Goal: Check status

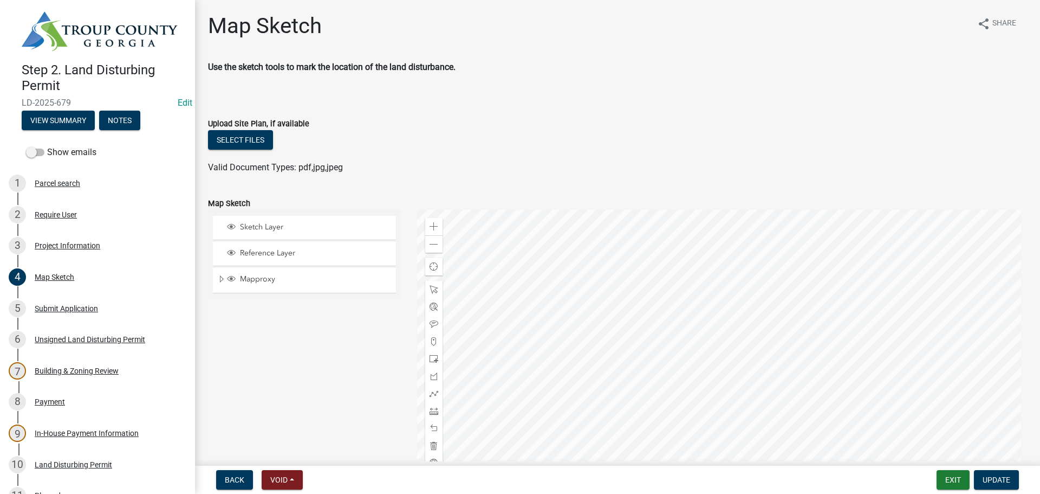
scroll to position [72, 0]
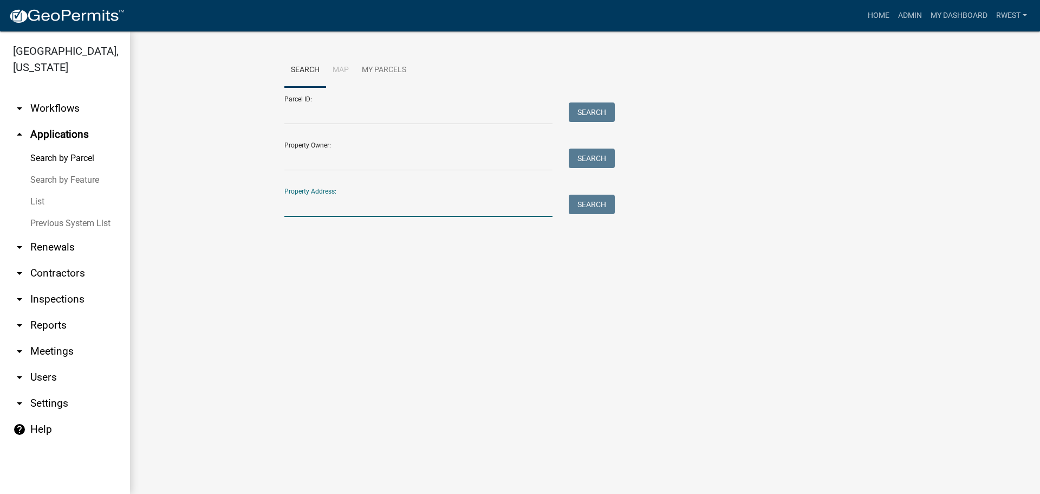
click at [358, 204] on input "Property Address:" at bounding box center [418, 205] width 268 height 22
type input "3337 [PERSON_NAME]"
click at [595, 208] on button "Search" at bounding box center [592, 204] width 46 height 20
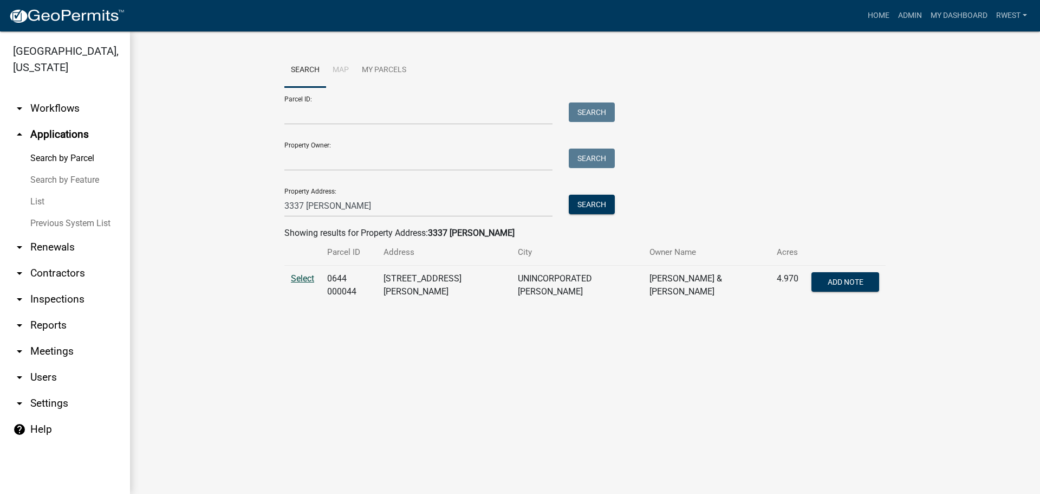
click at [307, 281] on span "Select" at bounding box center [302, 278] width 23 height 10
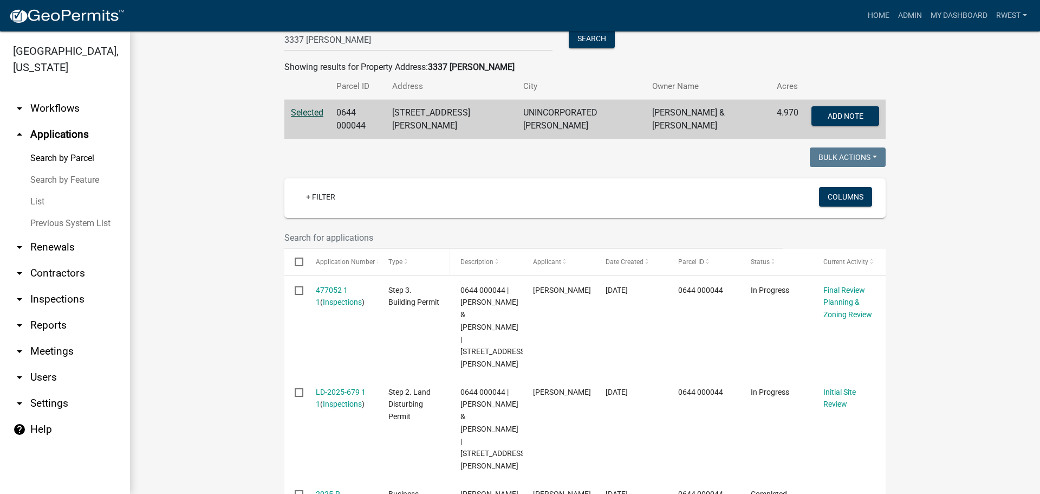
scroll to position [217, 0]
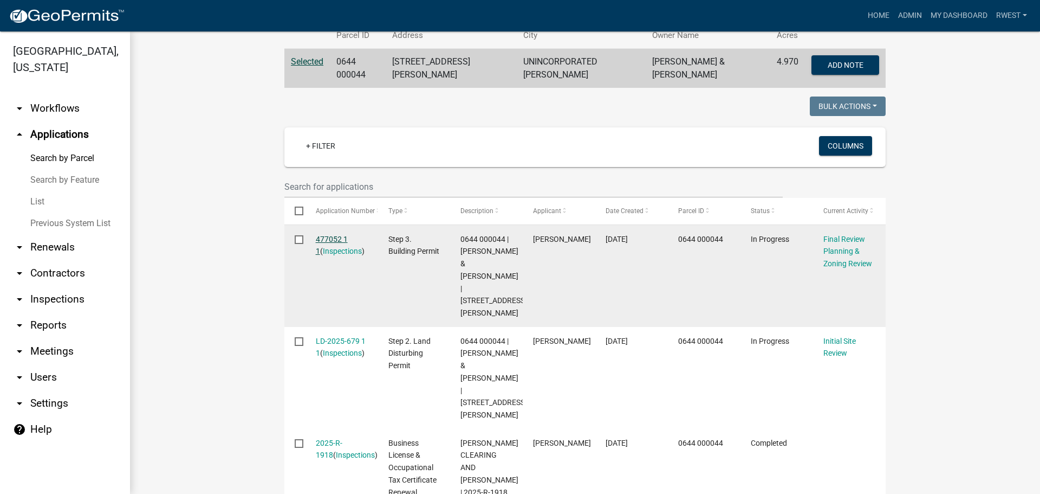
click at [332, 235] on link "477052 1 1" at bounding box center [332, 245] width 32 height 21
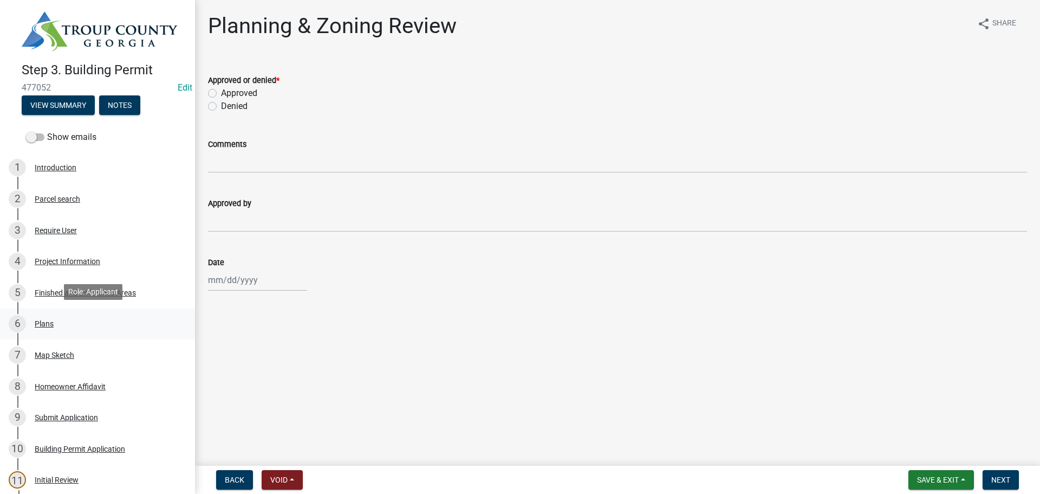
click at [41, 320] on div "Plans" at bounding box center [44, 324] width 19 height 8
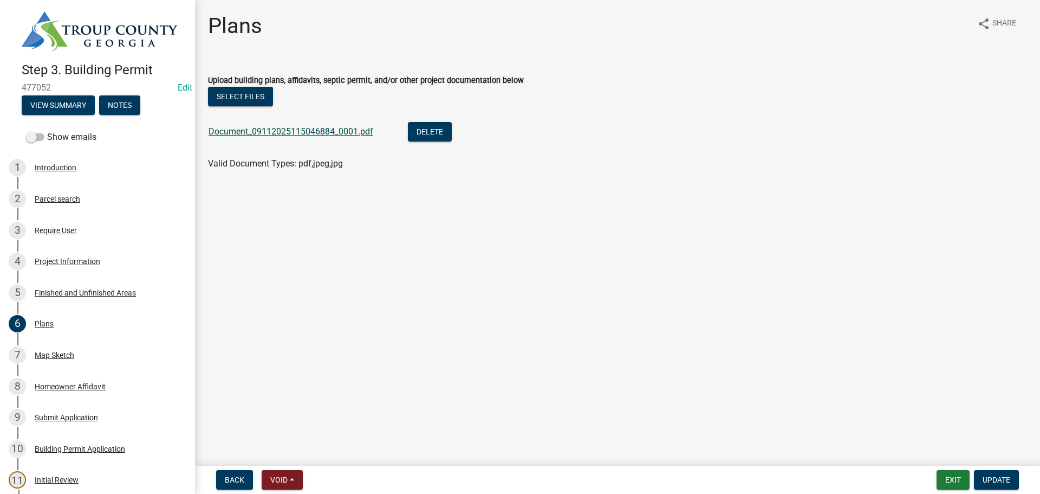
click at [326, 130] on link "Document_09112025115046884_0001.pdf" at bounding box center [291, 131] width 165 height 10
click at [41, 356] on div "Map Sketch" at bounding box center [55, 355] width 40 height 8
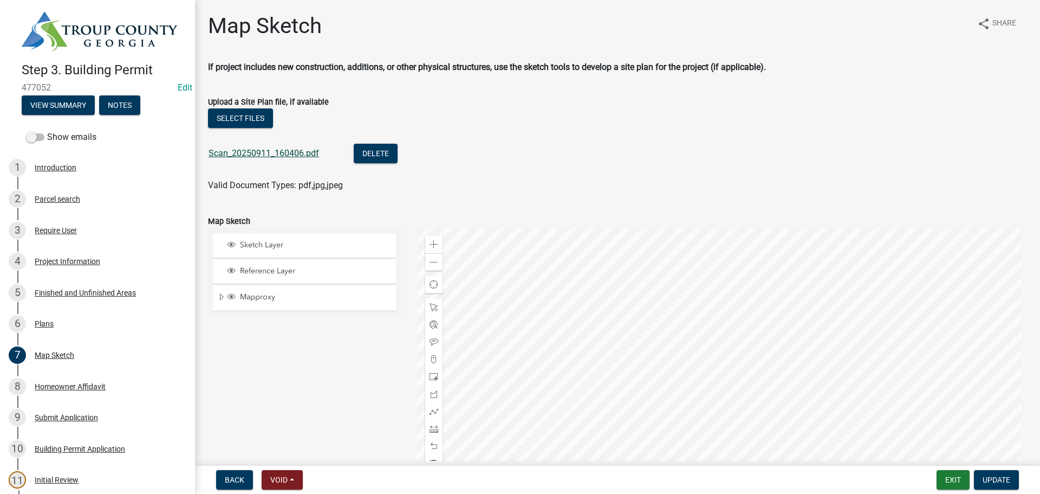
click at [278, 152] on link "Scan_20250911_160406.pdf" at bounding box center [264, 153] width 111 height 10
click at [58, 257] on div "Project Information" at bounding box center [68, 261] width 66 height 8
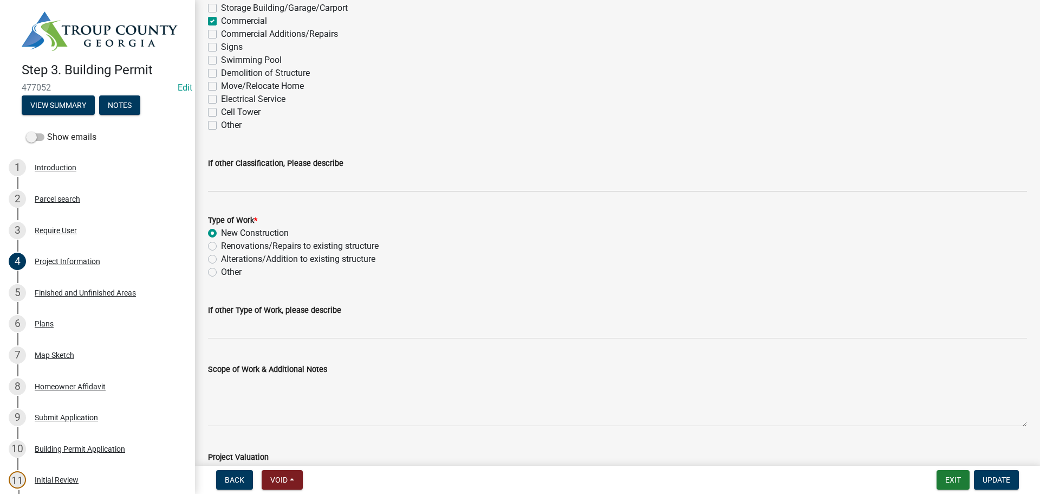
scroll to position [1012, 0]
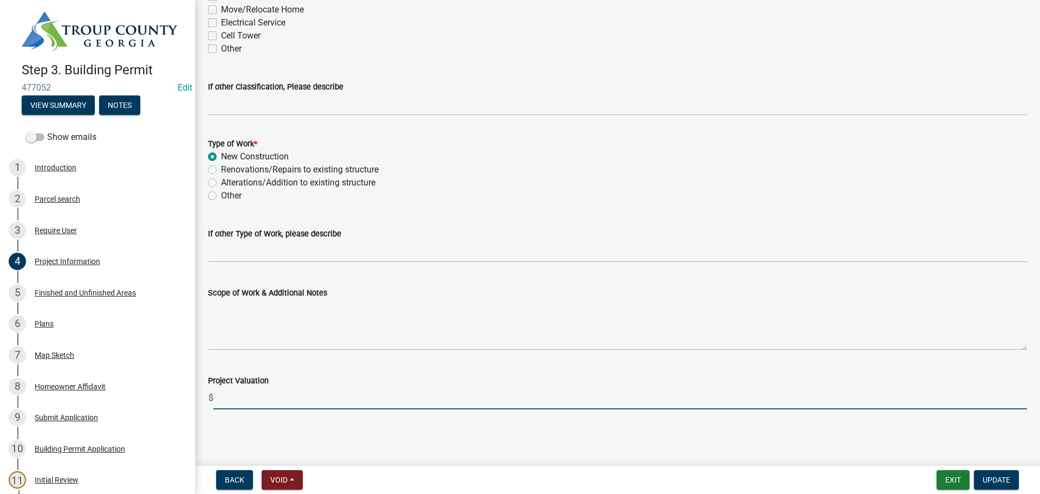
click at [226, 398] on input "text" at bounding box center [620, 398] width 814 height 22
click at [410, 430] on main "Project Information share Share What is your status? * Owner [DEMOGRAPHIC_DATA]…" at bounding box center [617, 230] width 845 height 461
